Goal: Task Accomplishment & Management: Use online tool/utility

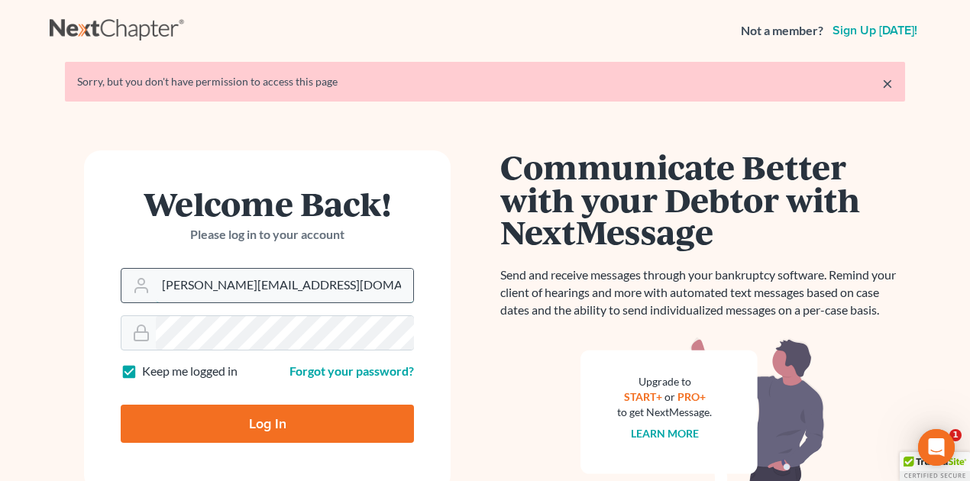
drag, startPoint x: 160, startPoint y: 284, endPoint x: 412, endPoint y: 287, distance: 252.0
click at [412, 287] on input "[PERSON_NAME][EMAIL_ADDRESS][DOMAIN_NAME]" at bounding box center [284, 286] width 257 height 34
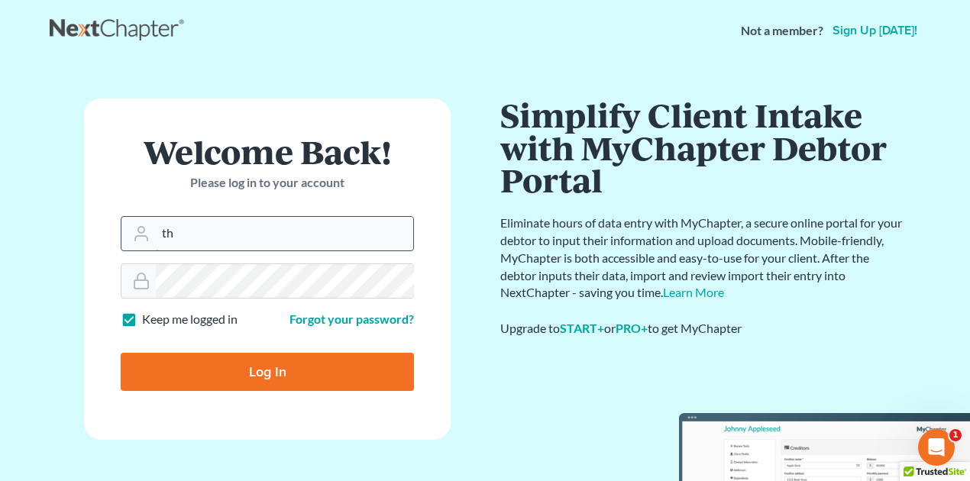
type input "[EMAIL_ADDRESS][DOMAIN_NAME]"
click at [283, 368] on input "Log In" at bounding box center [267, 372] width 293 height 38
type input "Thinking..."
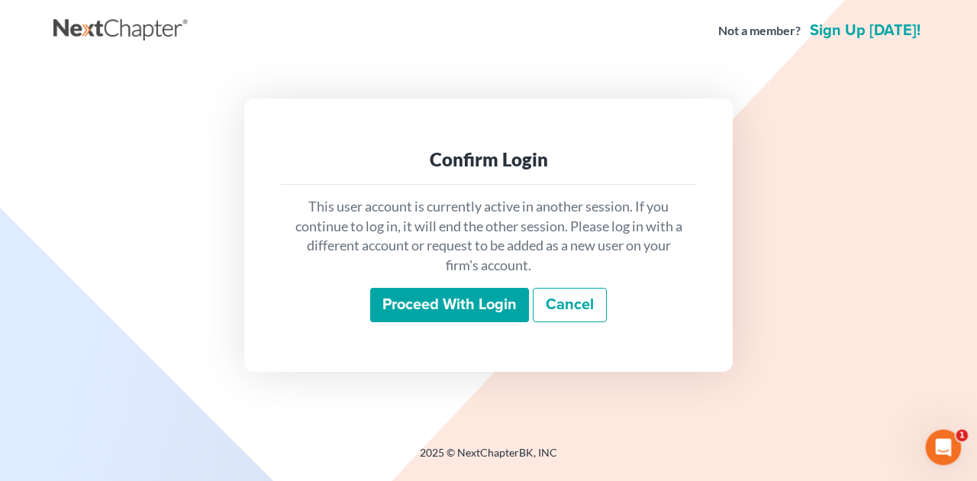
click at [460, 304] on input "Proceed with login" at bounding box center [449, 305] width 159 height 35
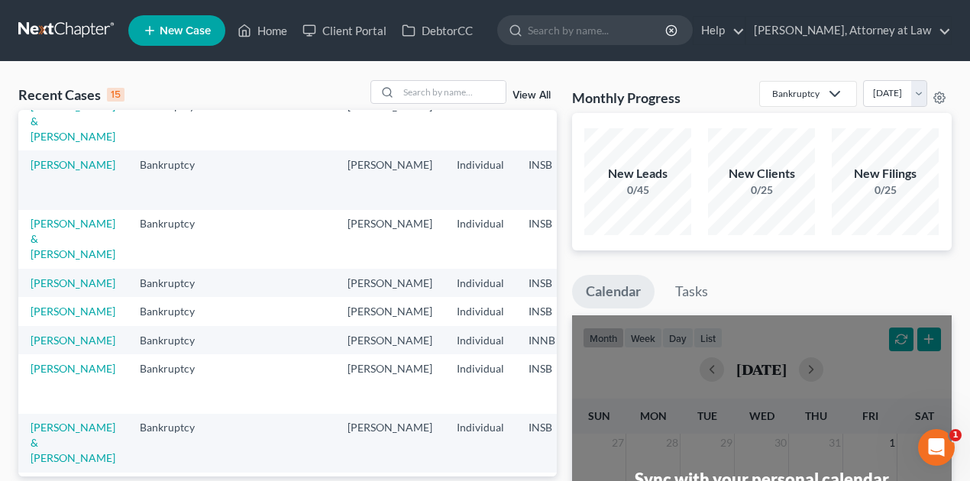
scroll to position [153, 0]
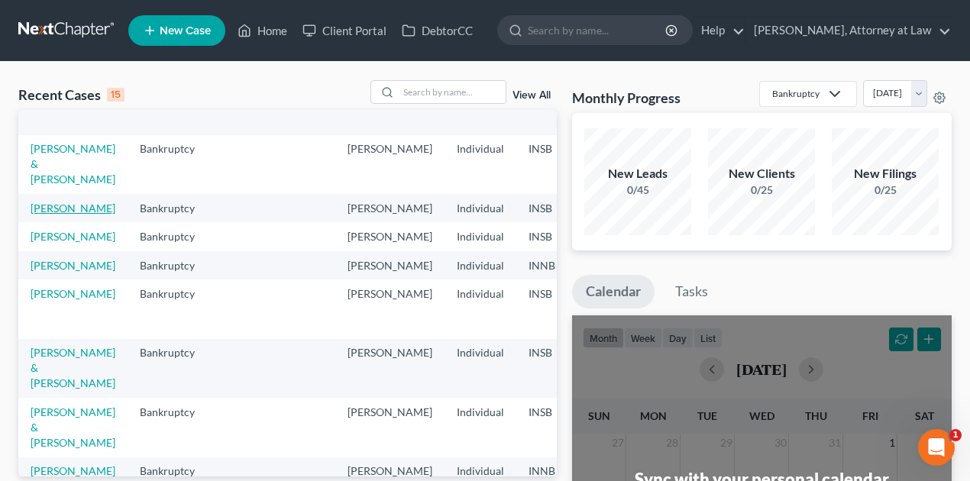
click at [55, 215] on link "[PERSON_NAME]" at bounding box center [73, 208] width 85 height 13
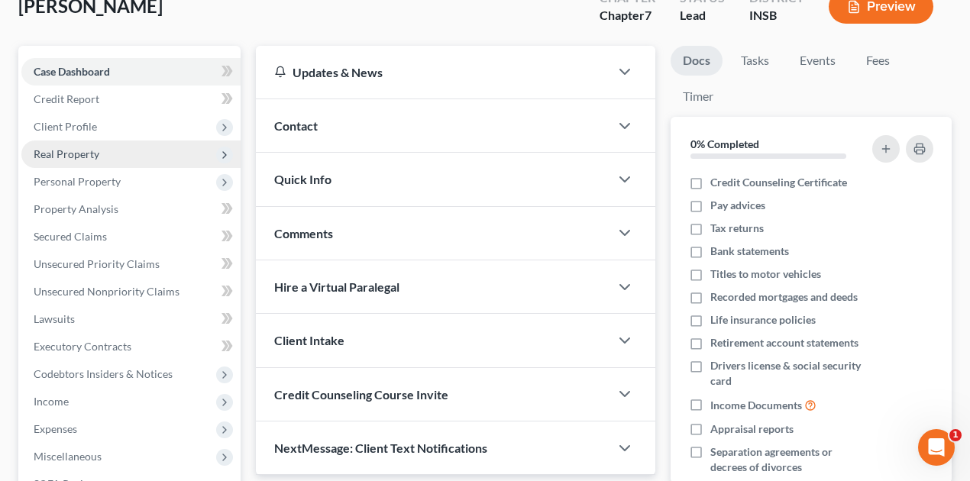
scroll to position [102, 0]
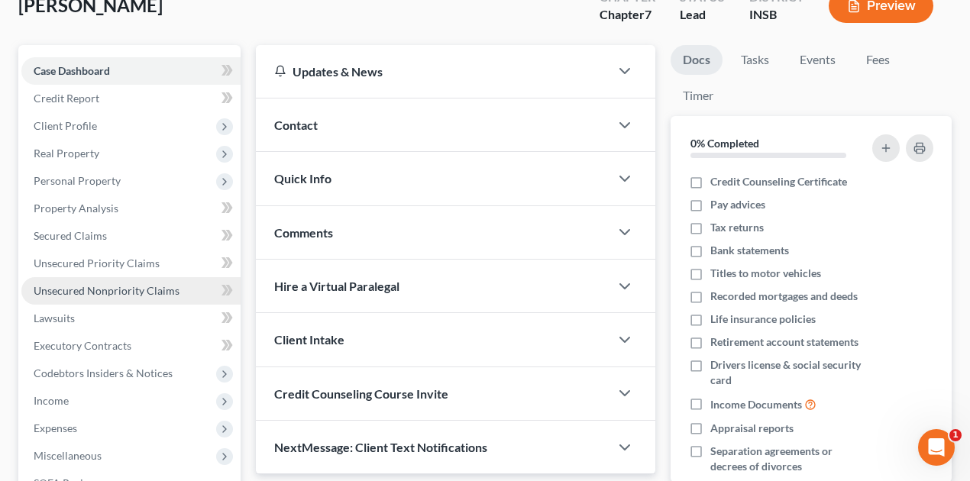
click at [108, 292] on span "Unsecured Nonpriority Claims" at bounding box center [107, 290] width 146 height 13
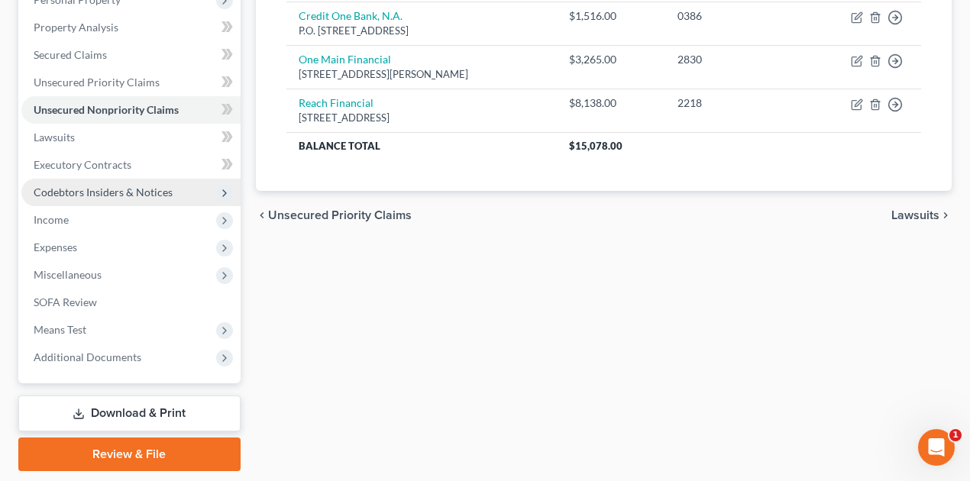
scroll to position [305, 0]
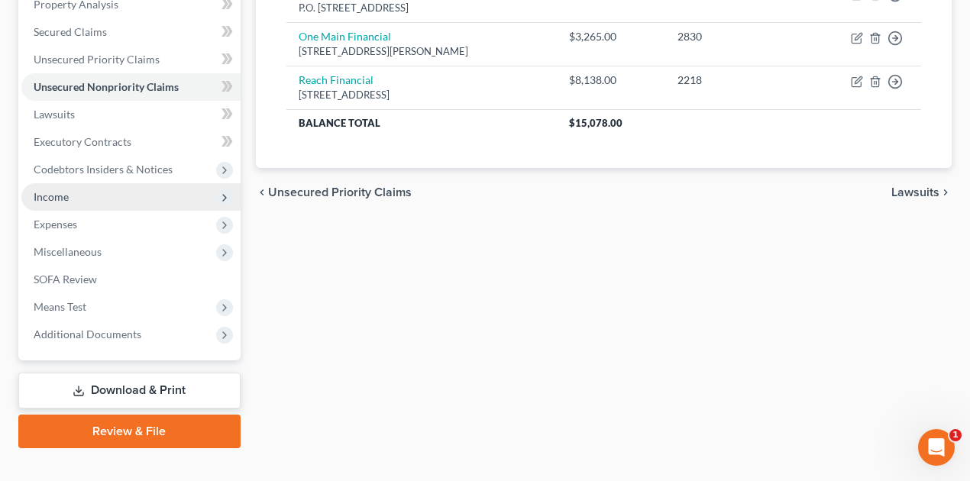
click at [64, 197] on span "Income" at bounding box center [51, 196] width 35 height 13
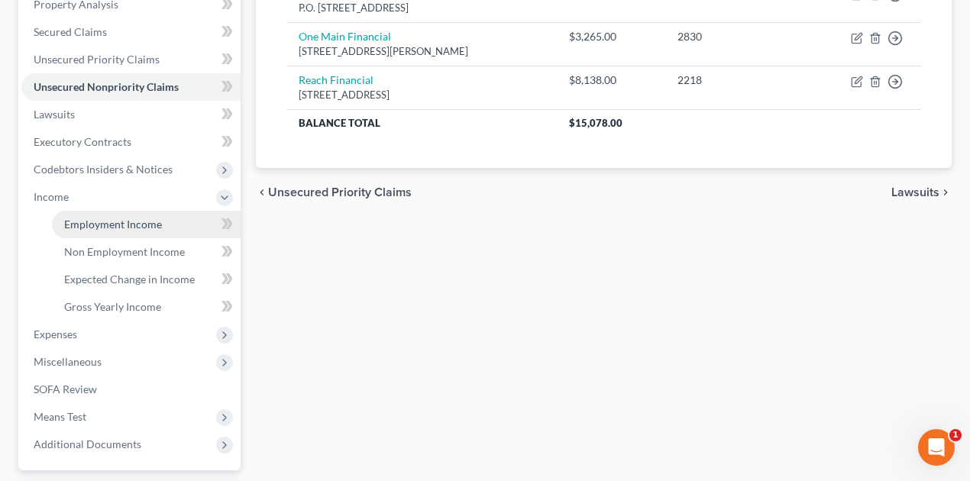
click at [133, 224] on span "Employment Income" at bounding box center [113, 224] width 98 height 13
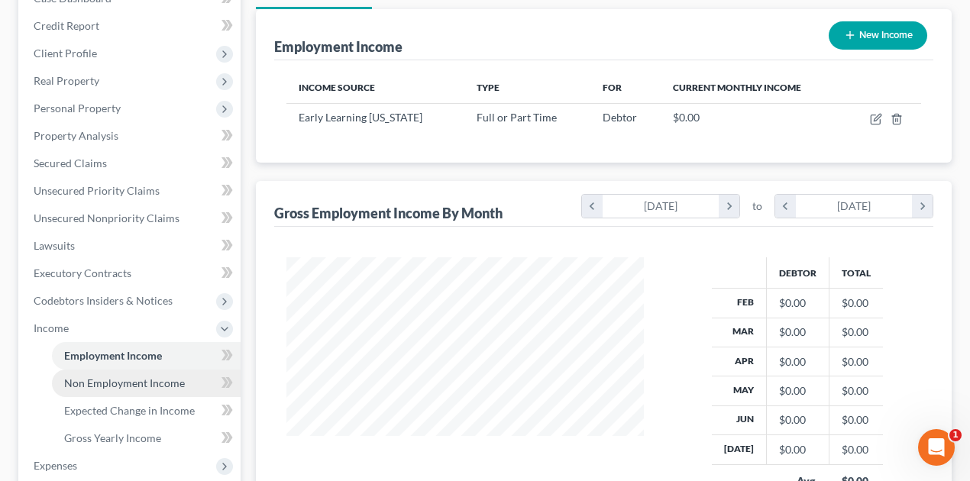
scroll to position [305, 0]
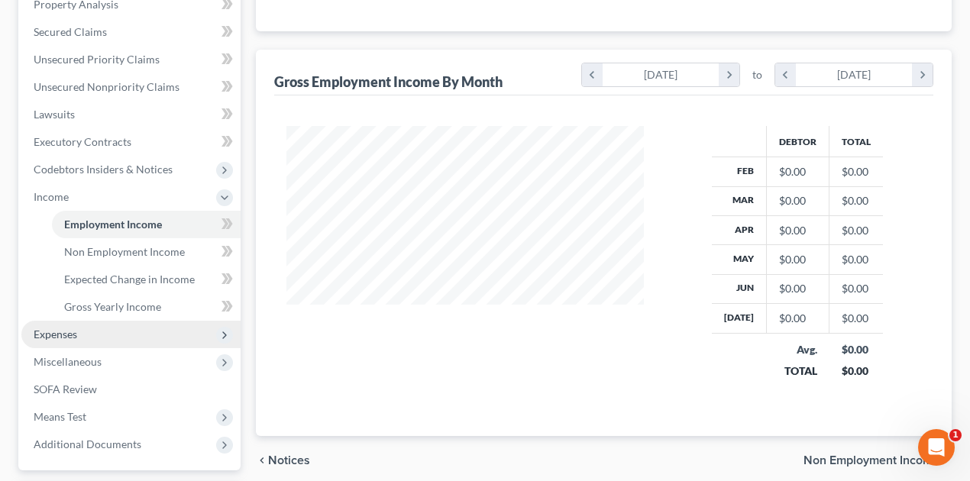
click at [52, 331] on span "Expenses" at bounding box center [56, 334] width 44 height 13
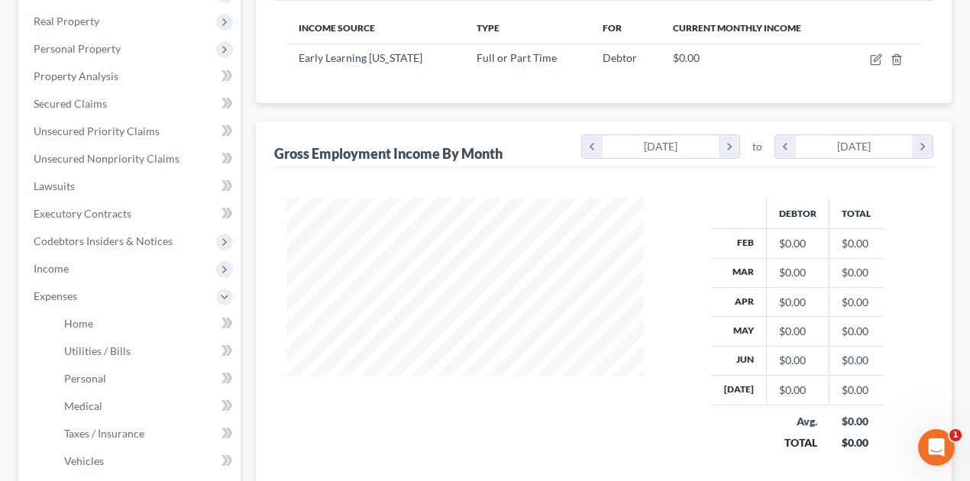
scroll to position [254, 0]
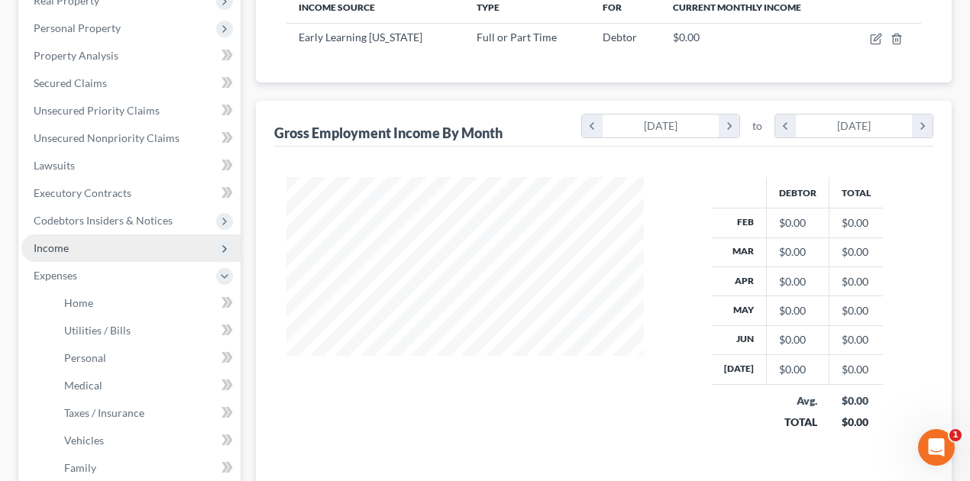
click at [66, 245] on span "Income" at bounding box center [51, 247] width 35 height 13
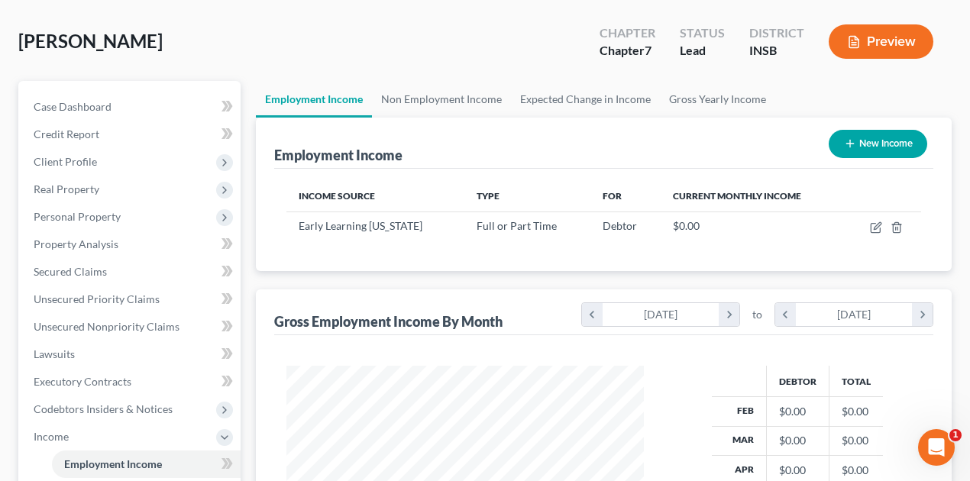
scroll to position [50, 0]
